Goal: Information Seeking & Learning: Understand process/instructions

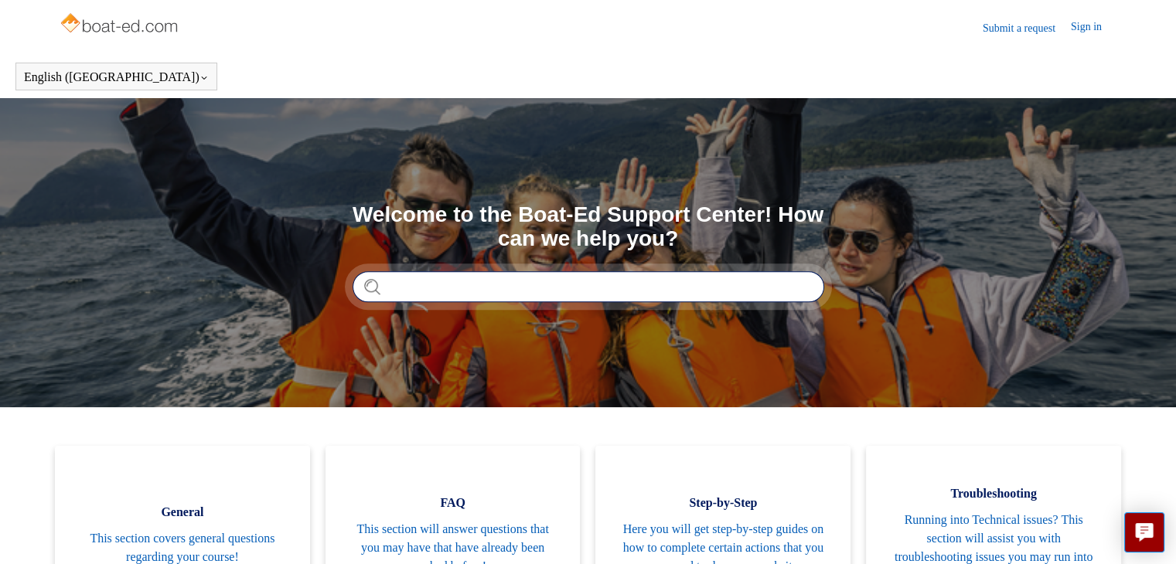
click at [443, 288] on input "Search" at bounding box center [588, 286] width 472 height 31
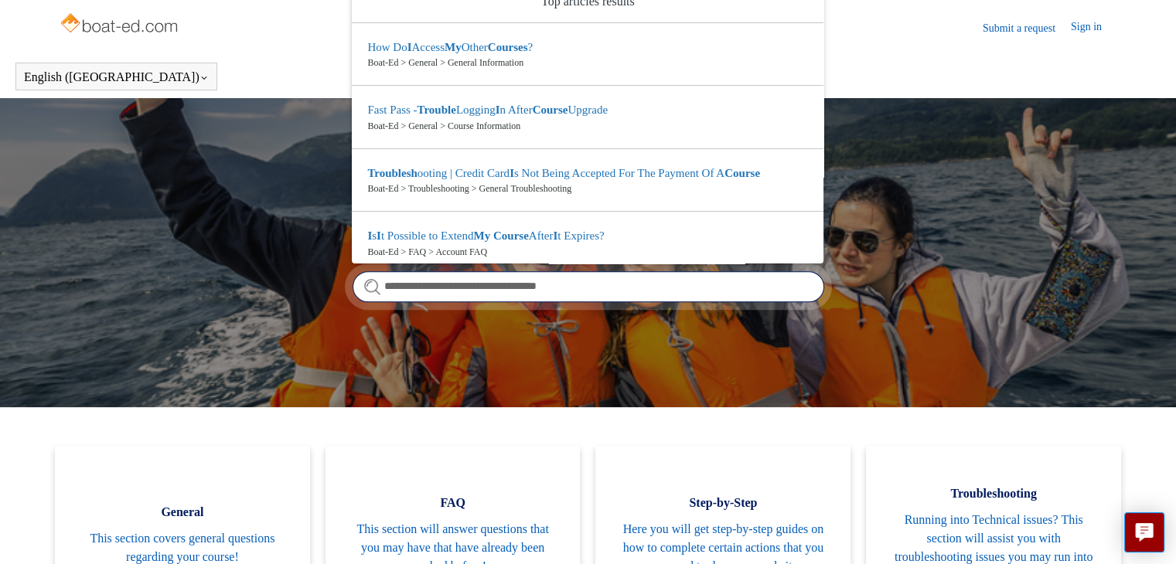
scroll to position [1, 0]
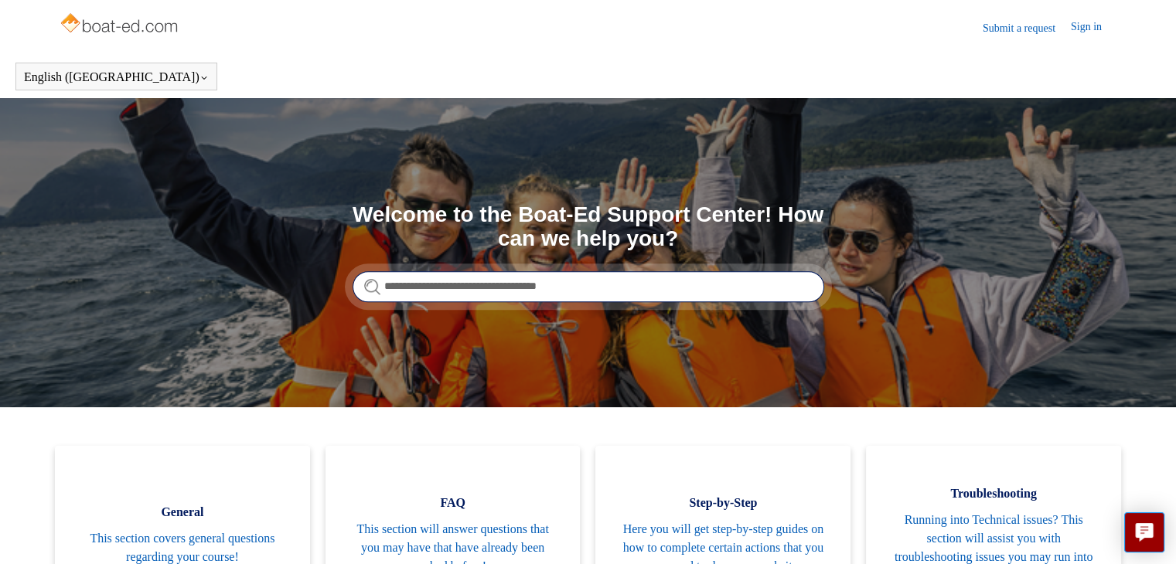
type input "**********"
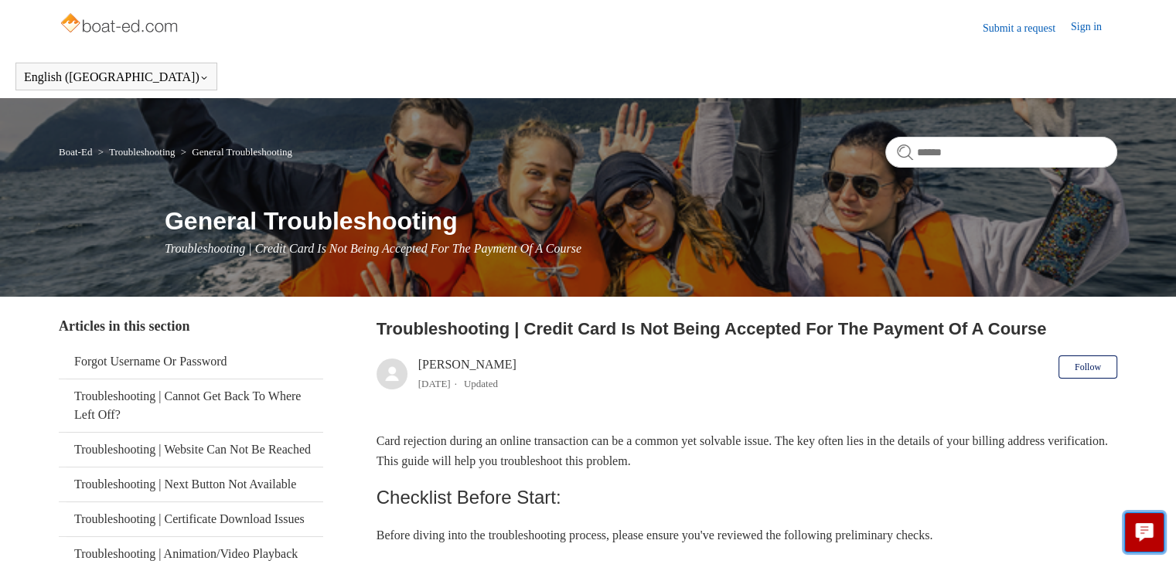
click at [1149, 535] on icon "Live chat" at bounding box center [1145, 530] width 18 height 15
